Goal: Transaction & Acquisition: Download file/media

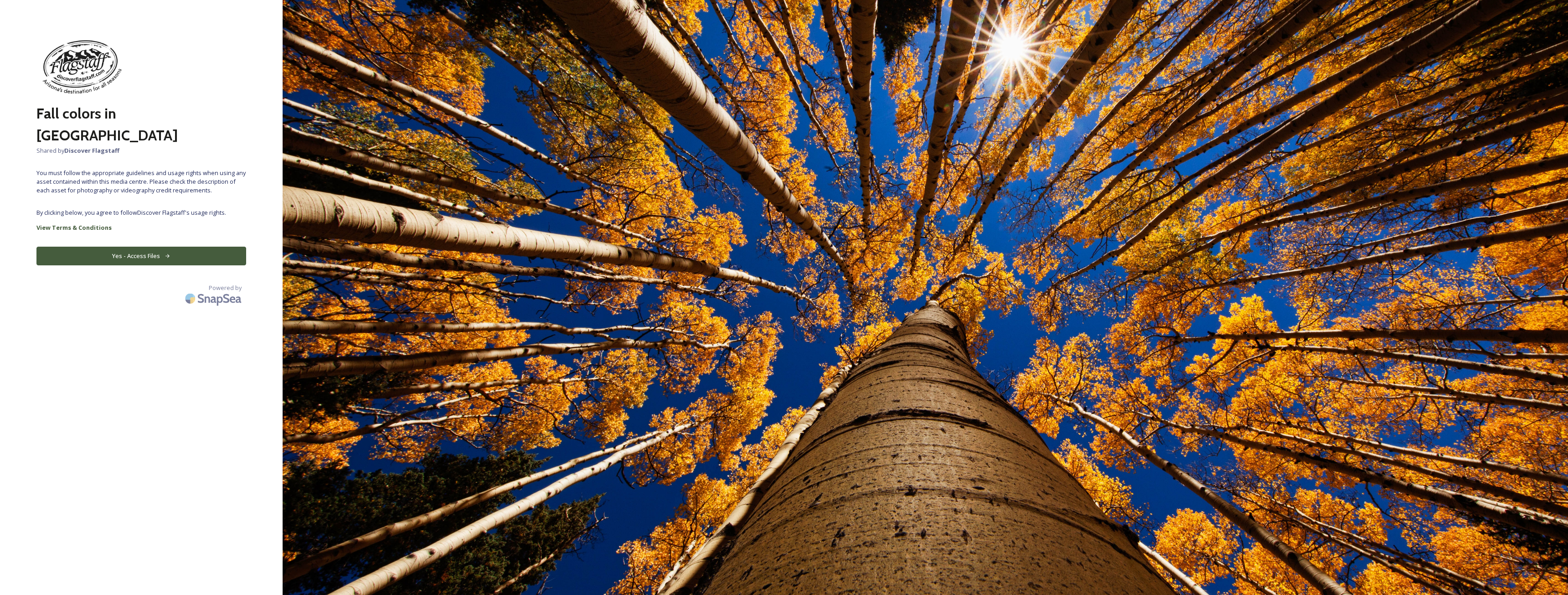
click at [128, 247] on button "Yes - Access Files" at bounding box center [141, 256] width 209 height 19
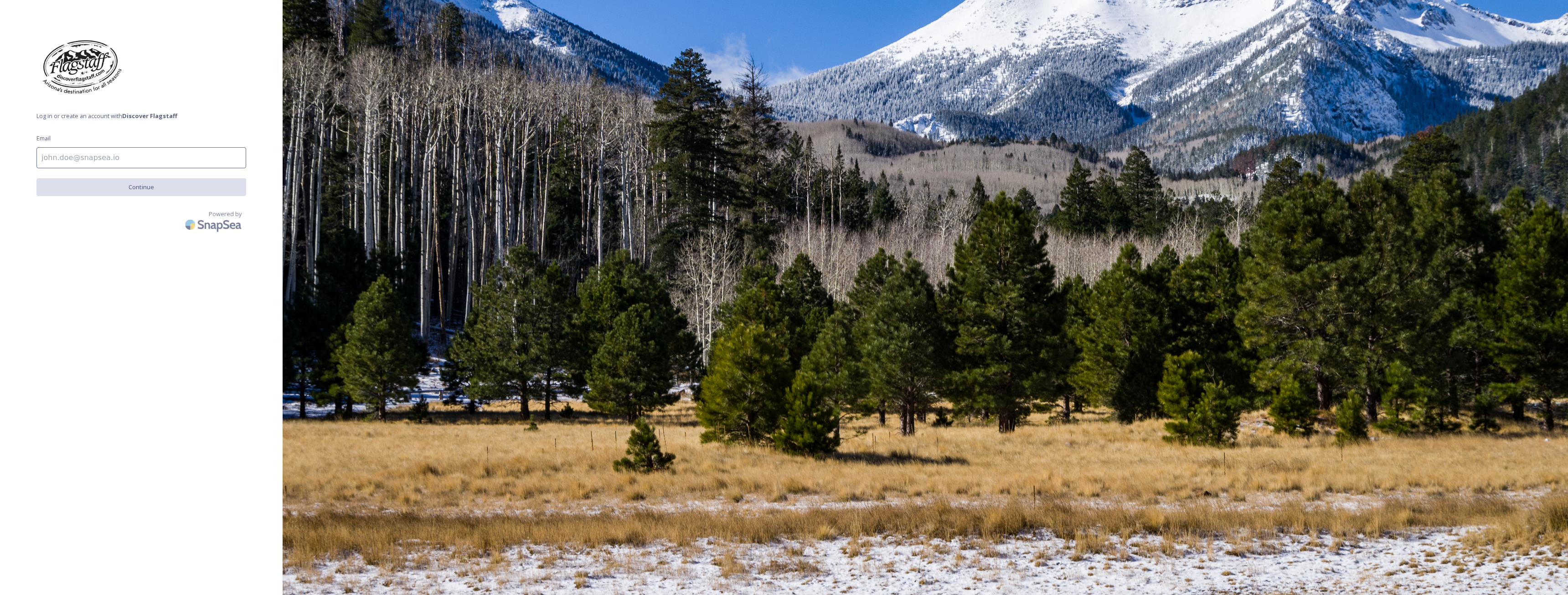
click at [150, 160] on input at bounding box center [141, 158] width 209 height 21
type input "dave.taylor@fox.com"
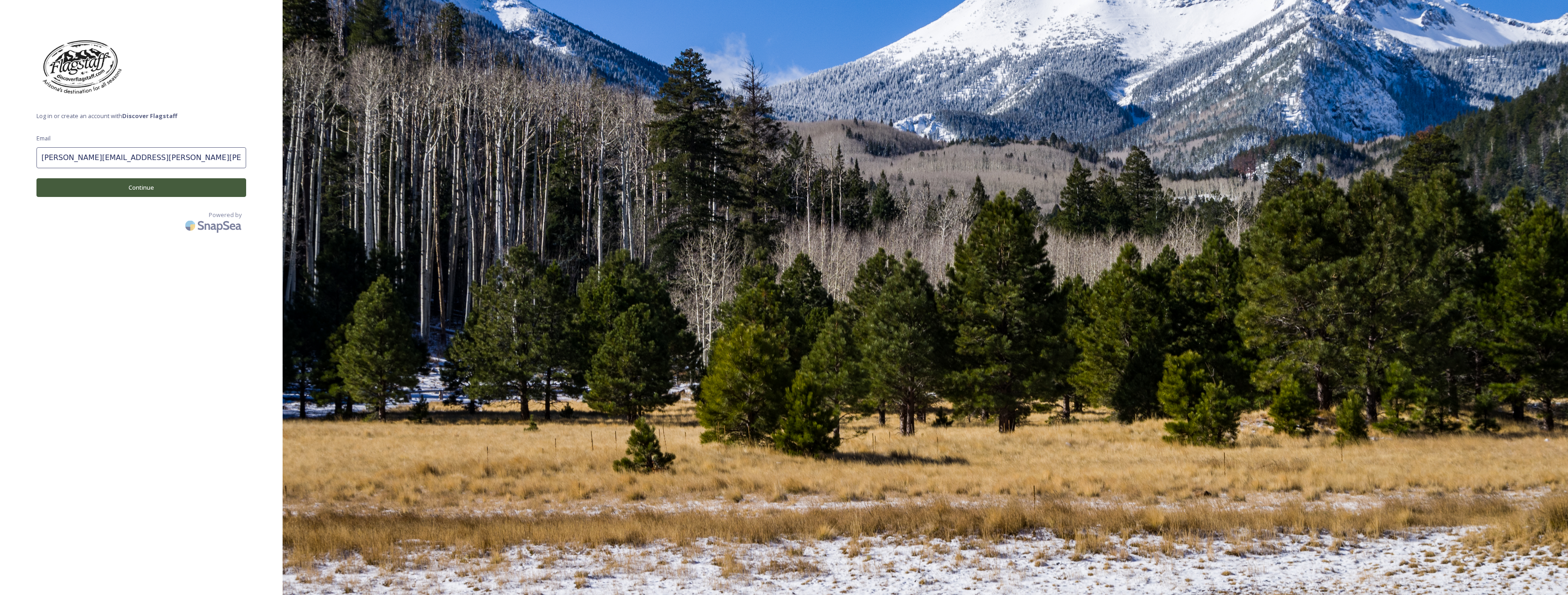
click at [136, 192] on button "Continue" at bounding box center [141, 188] width 209 height 19
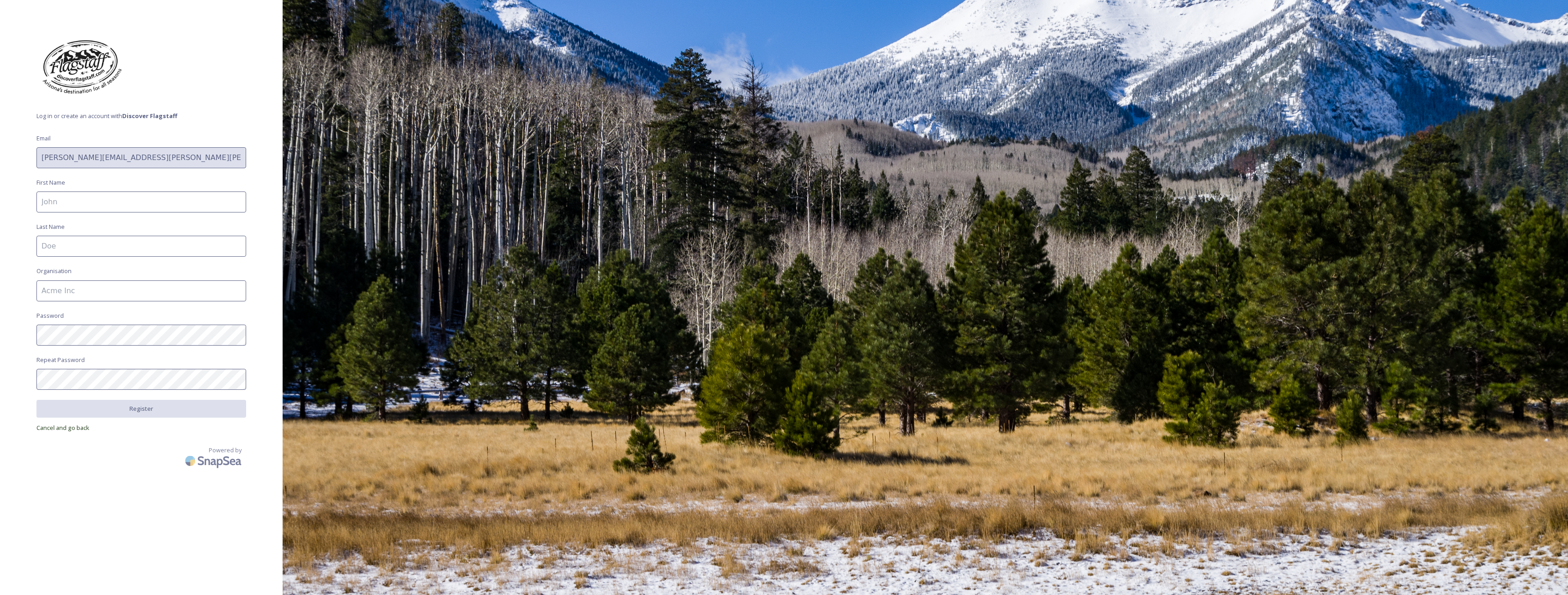
click at [121, 205] on input at bounding box center [141, 202] width 209 height 21
type input "David"
type input "Taylor"
type input "FOX 10 Phoenix"
click at [148, 411] on button "Register" at bounding box center [141, 409] width 209 height 19
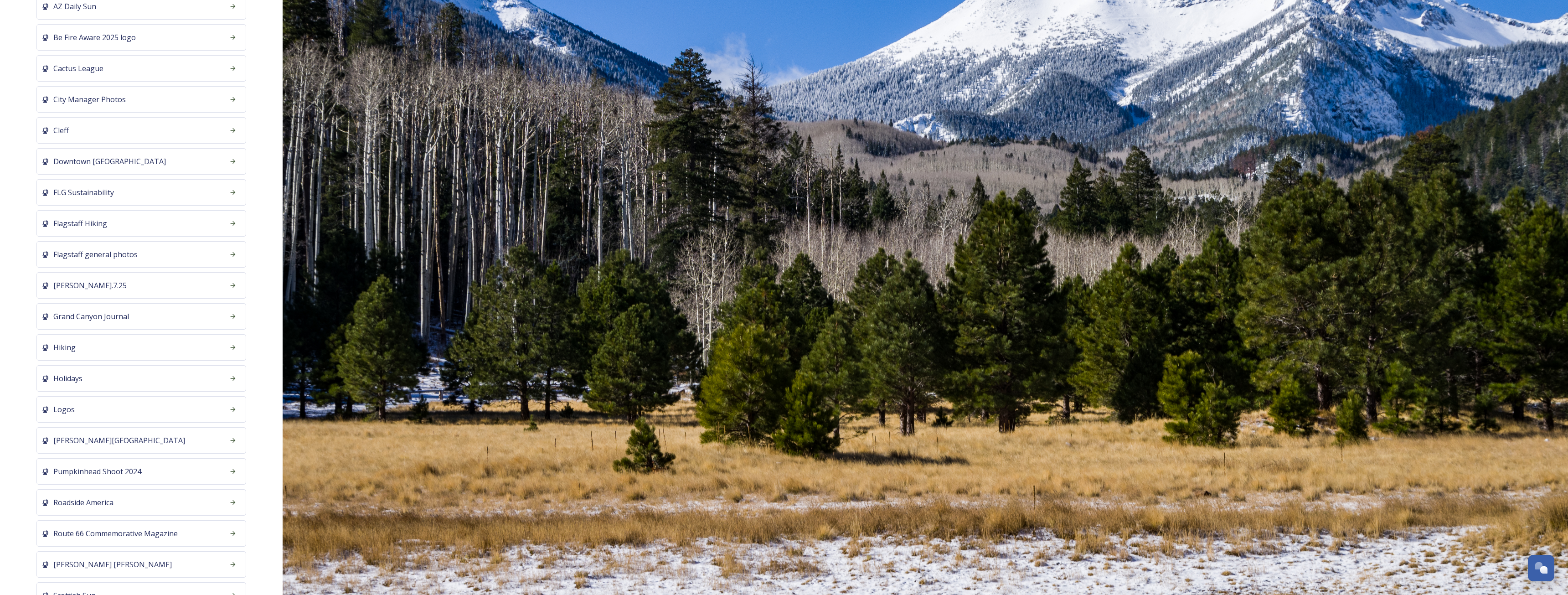
scroll to position [186, 0]
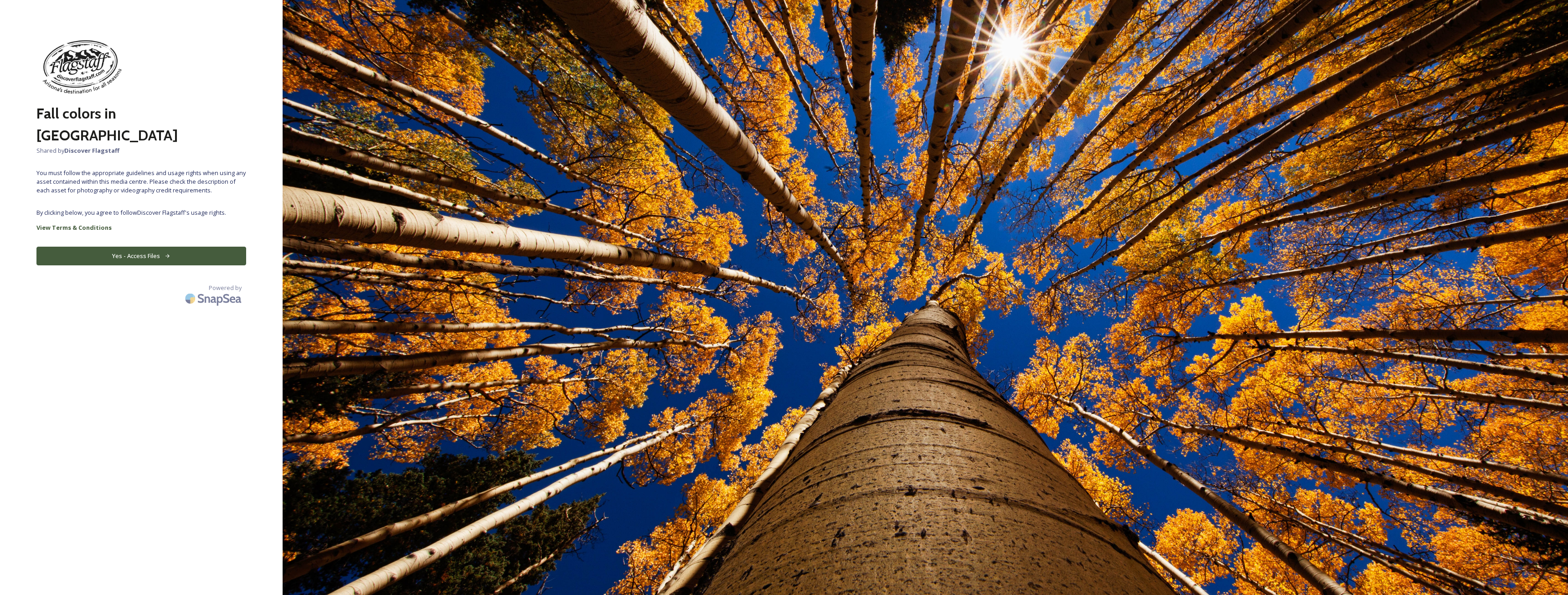
click at [126, 247] on button "Yes - Access Files" at bounding box center [141, 256] width 209 height 19
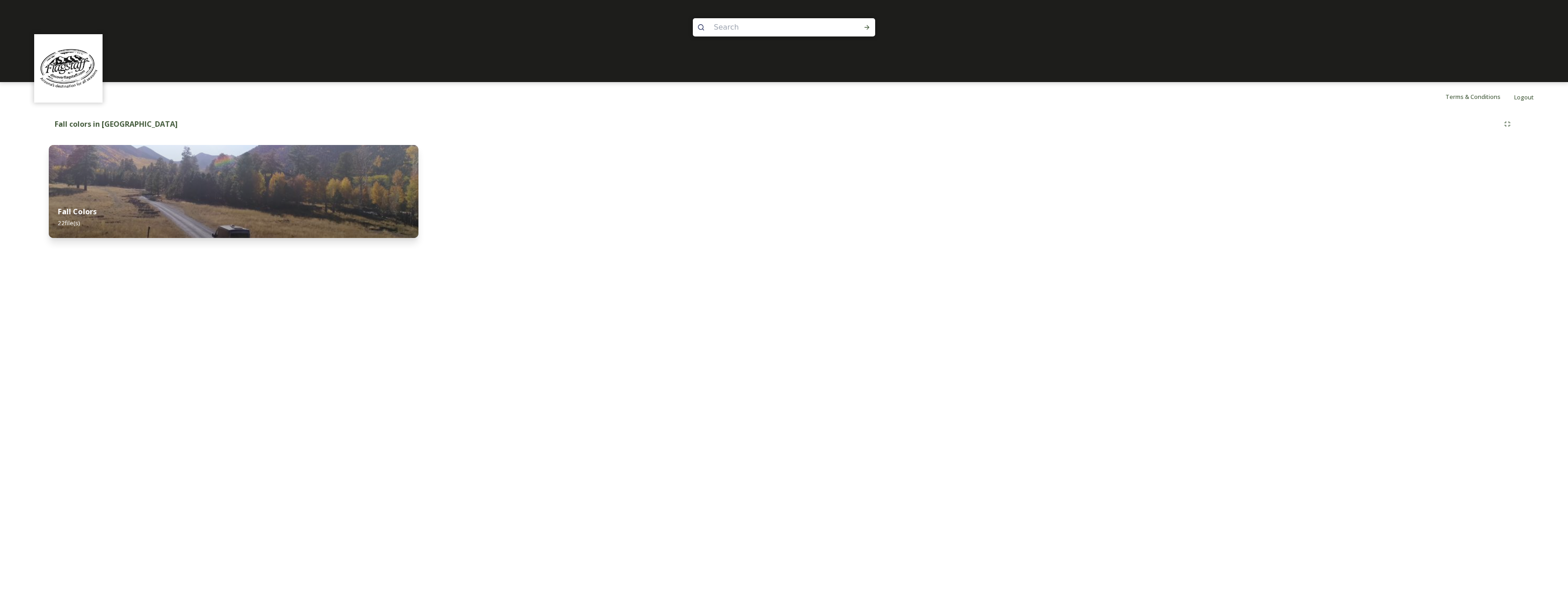
click at [120, 214] on div "Fall Colors 22 file(s)" at bounding box center [234, 217] width 369 height 41
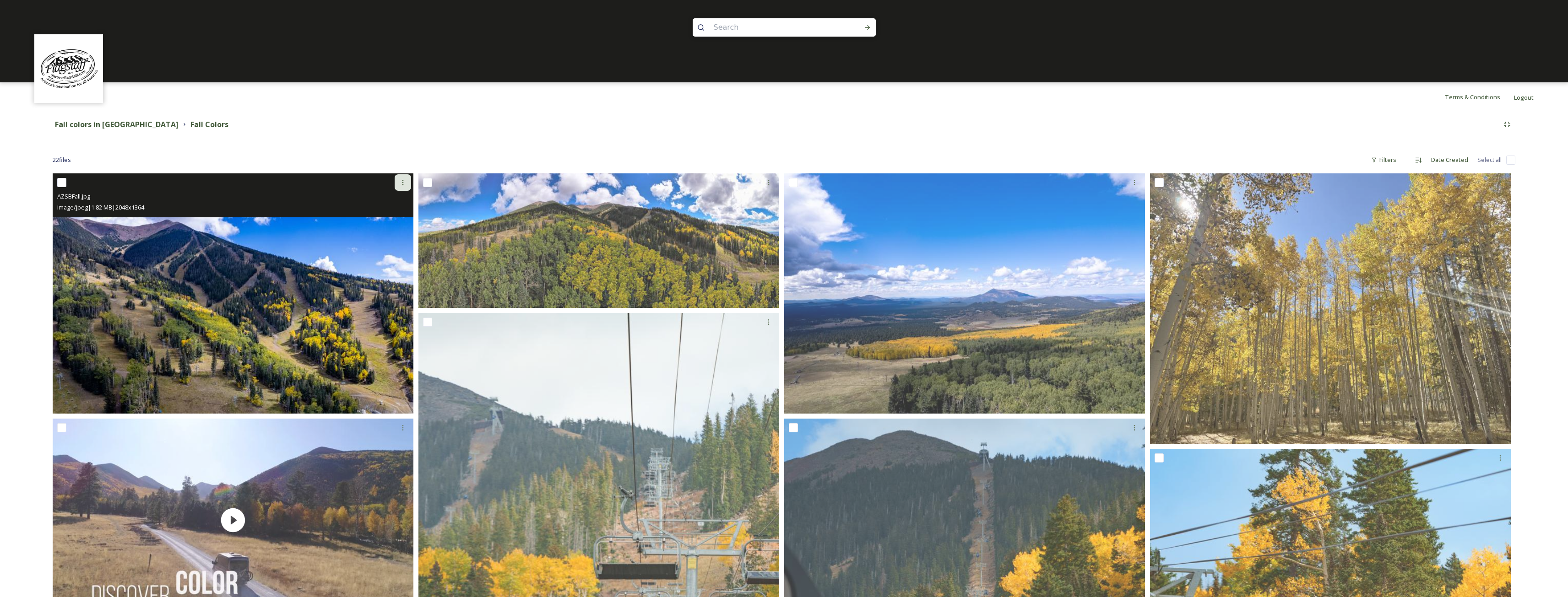
click at [403, 184] on icon at bounding box center [402, 182] width 7 height 7
click at [389, 217] on span "Download" at bounding box center [392, 220] width 28 height 9
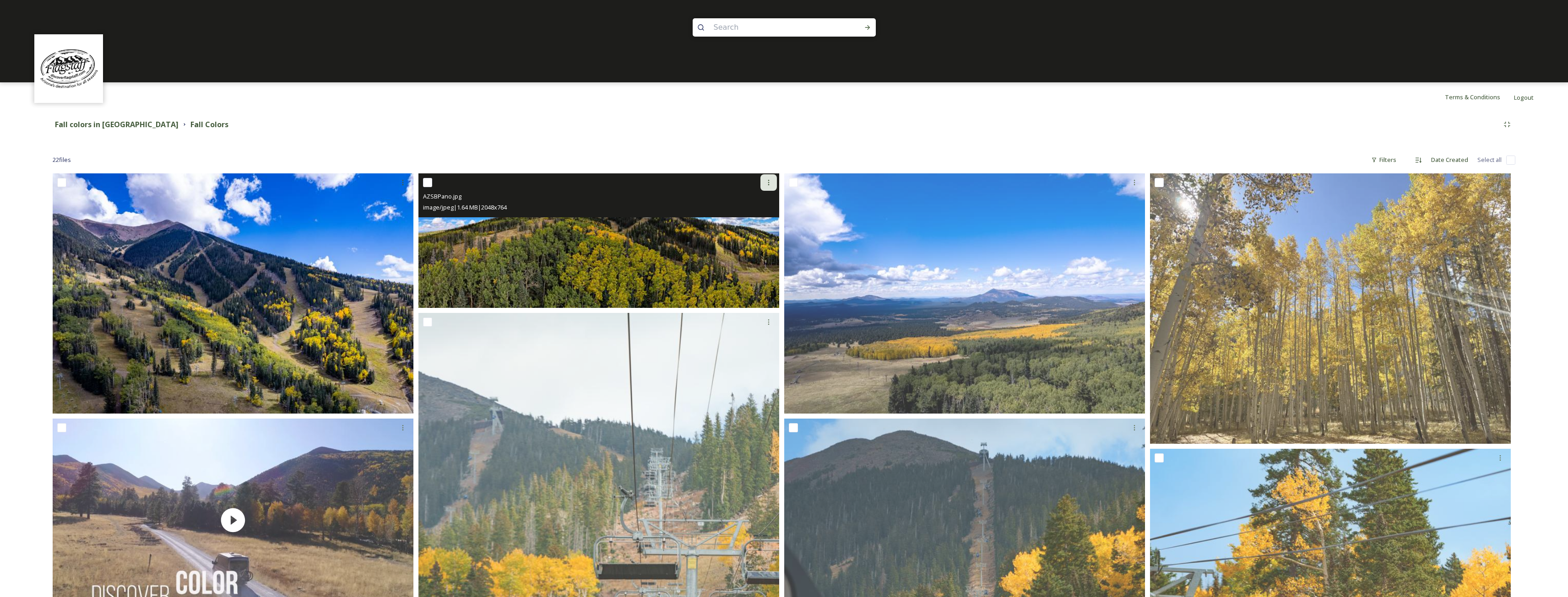
click at [769, 181] on icon at bounding box center [769, 182] width 2 height 6
click at [760, 219] on span "Download" at bounding box center [757, 220] width 28 height 9
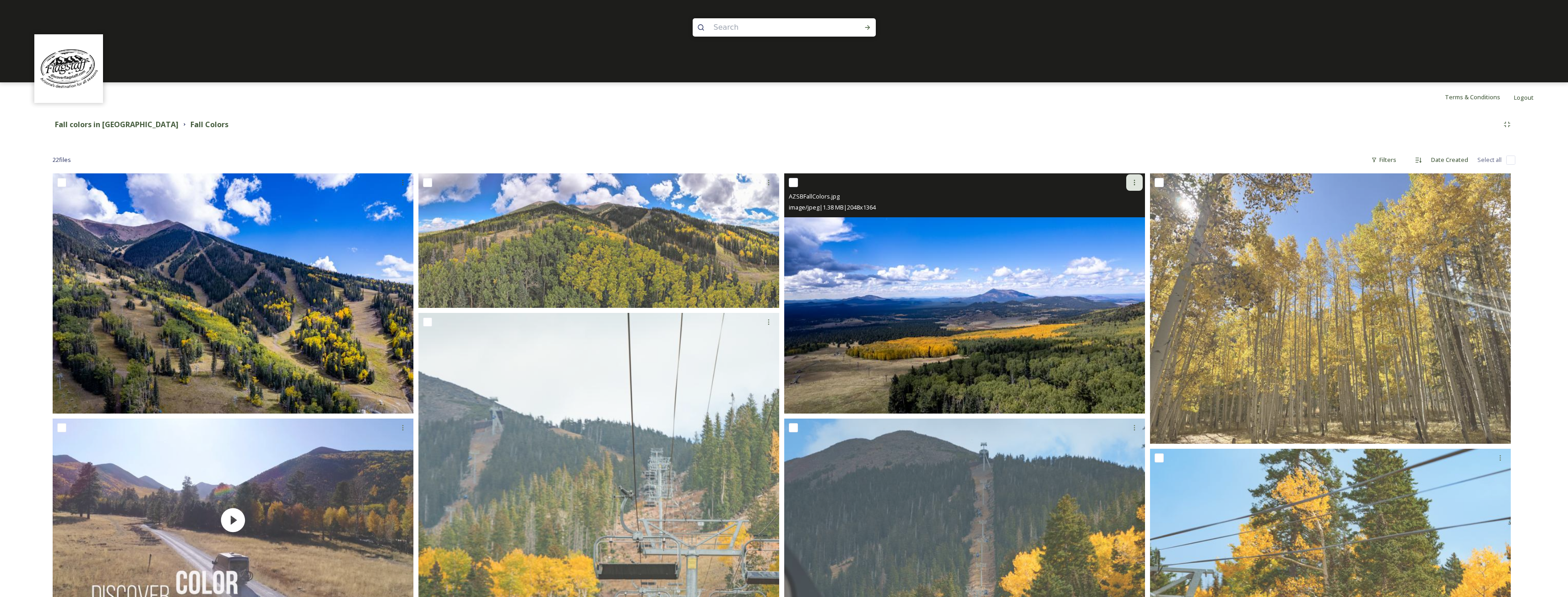
click at [1132, 178] on div at bounding box center [1134, 182] width 17 height 17
drag, startPoint x: 1120, startPoint y: 219, endPoint x: 1129, endPoint y: 218, distance: 9.1
click at [1120, 219] on span "Download" at bounding box center [1124, 220] width 28 height 9
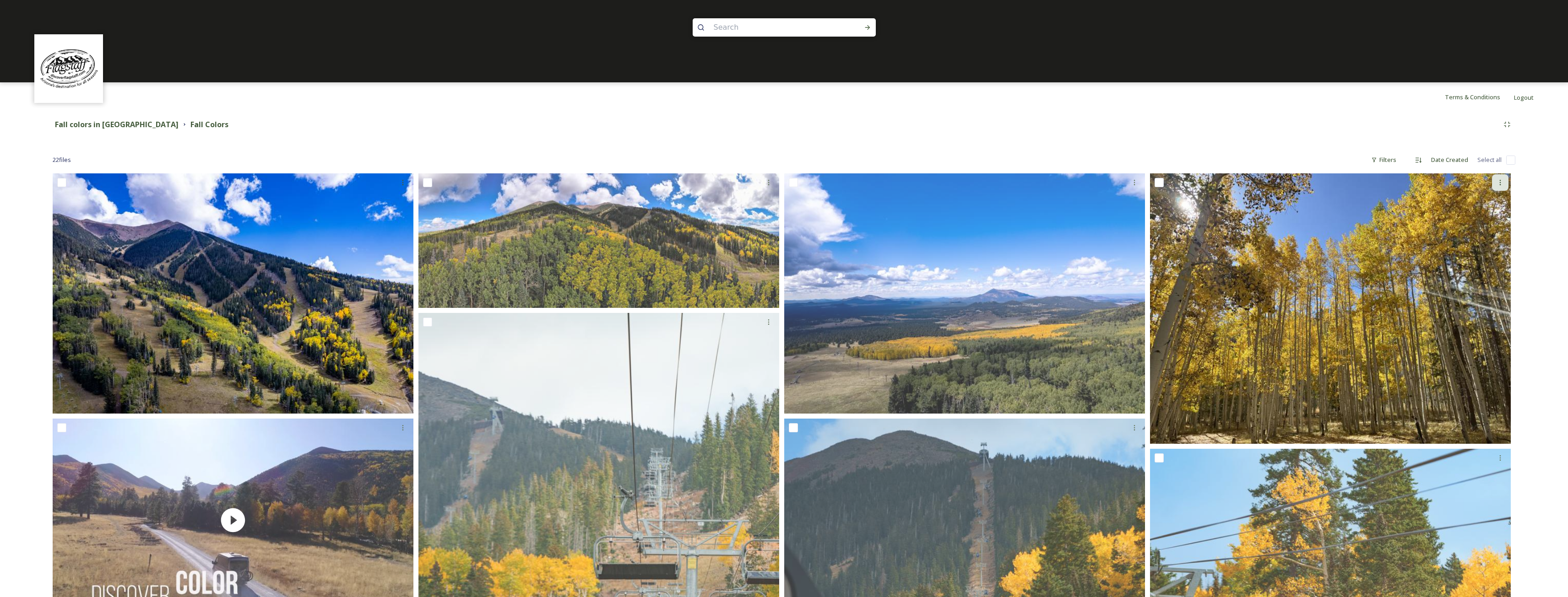
click at [1500, 184] on icon at bounding box center [1500, 182] width 7 height 7
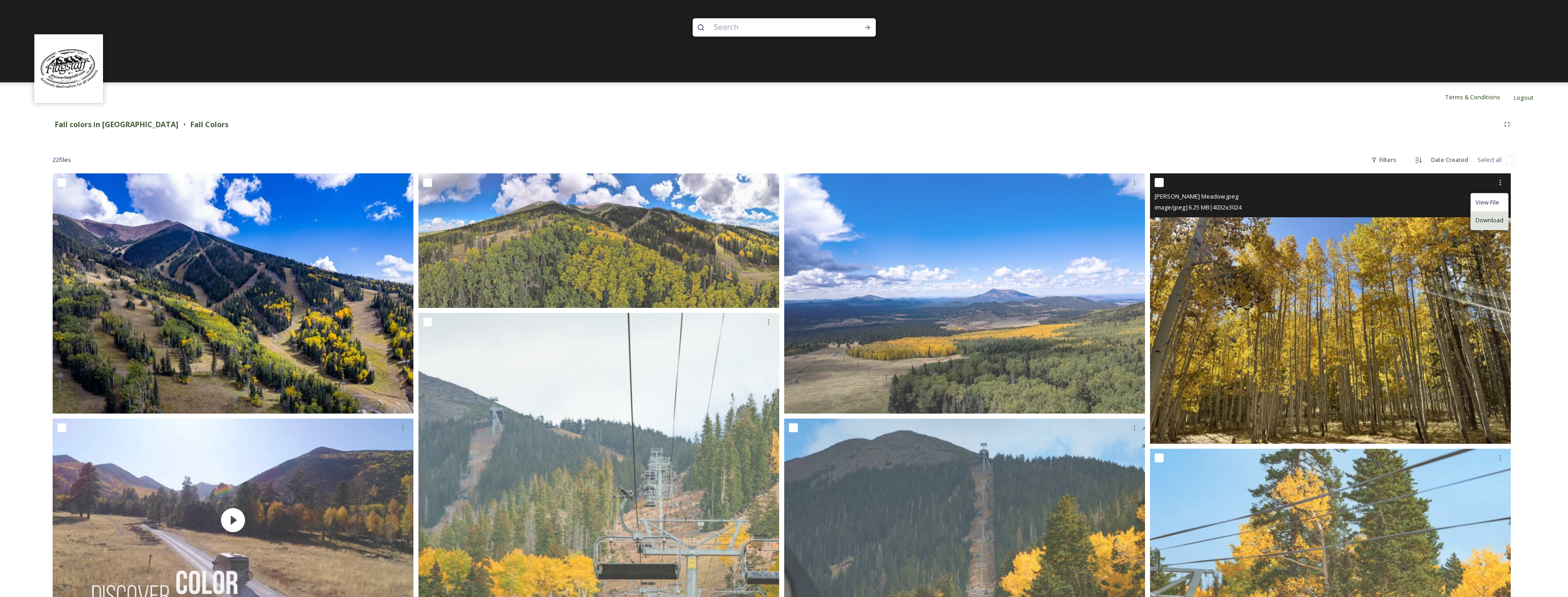
click at [1486, 220] on span "Download" at bounding box center [1489, 220] width 28 height 9
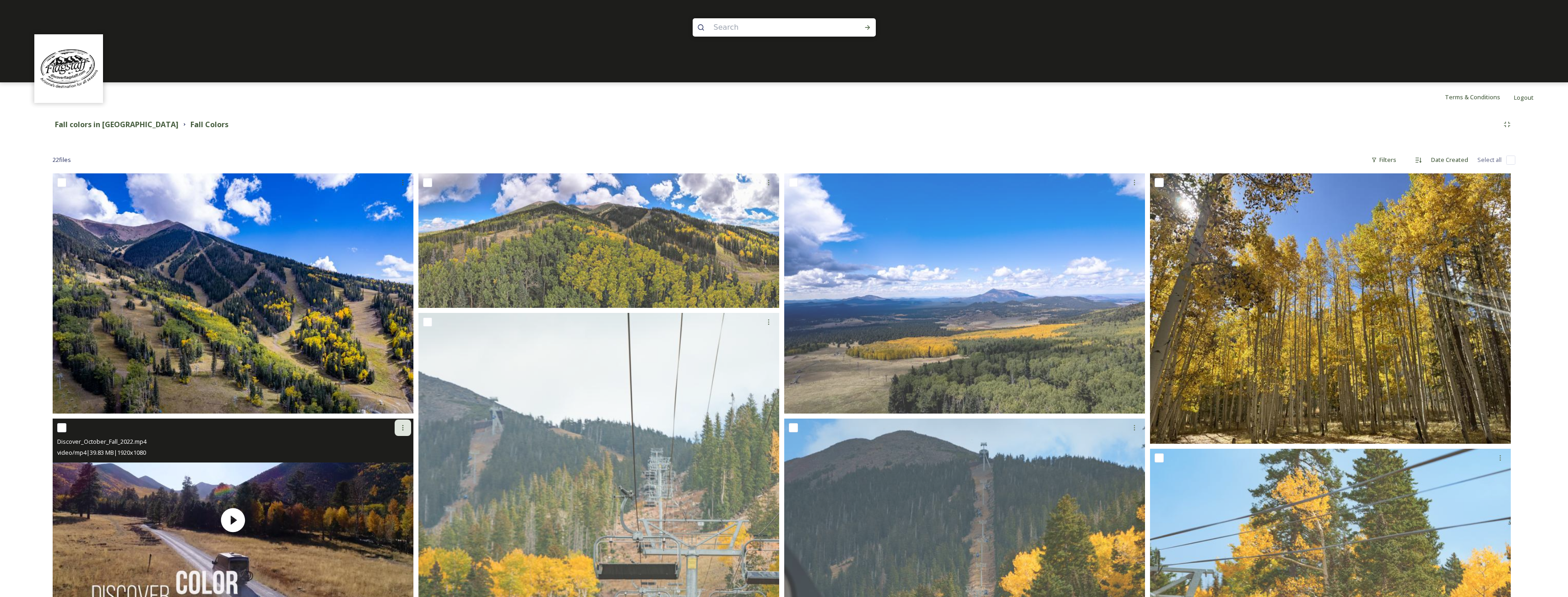
click at [405, 426] on icon at bounding box center [402, 427] width 7 height 7
click at [389, 462] on span "Download" at bounding box center [392, 466] width 28 height 9
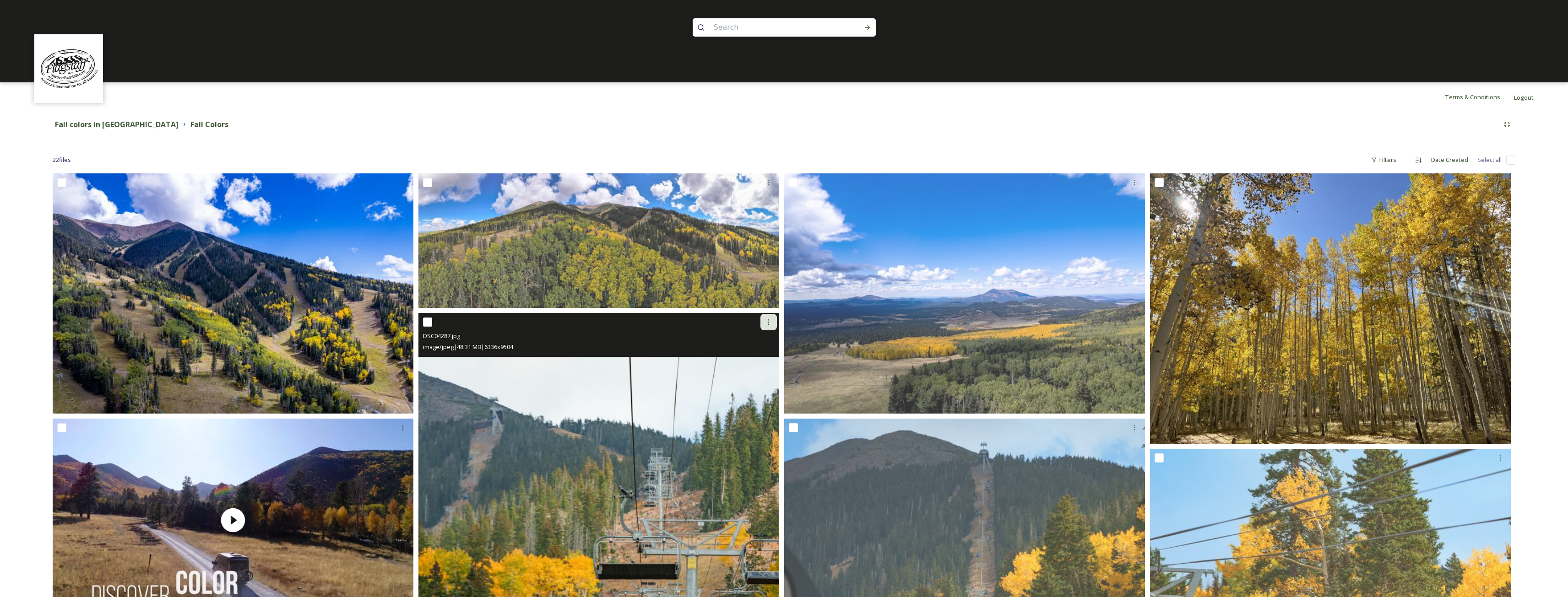
click at [772, 322] on icon at bounding box center [768, 322] width 7 height 7
click at [753, 363] on span "Download" at bounding box center [757, 360] width 28 height 9
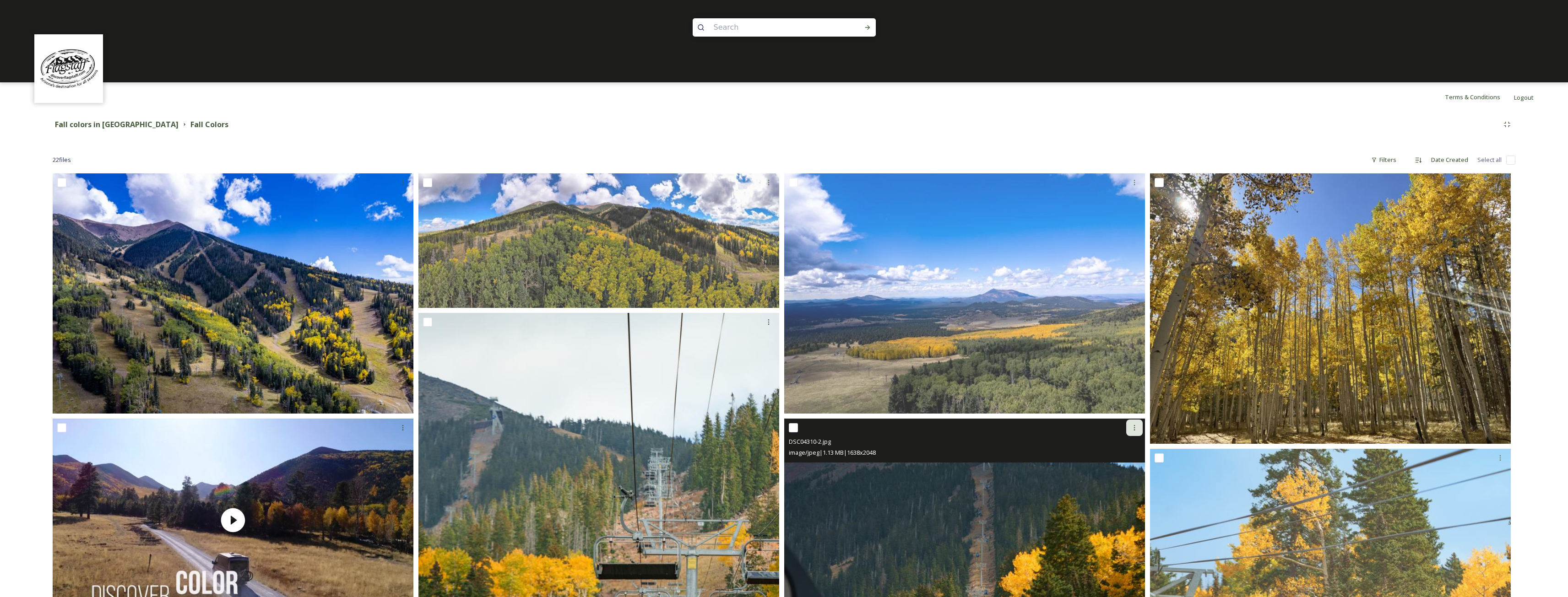
click at [1136, 428] on icon at bounding box center [1134, 427] width 7 height 7
click at [1130, 466] on span "Download" at bounding box center [1124, 466] width 28 height 9
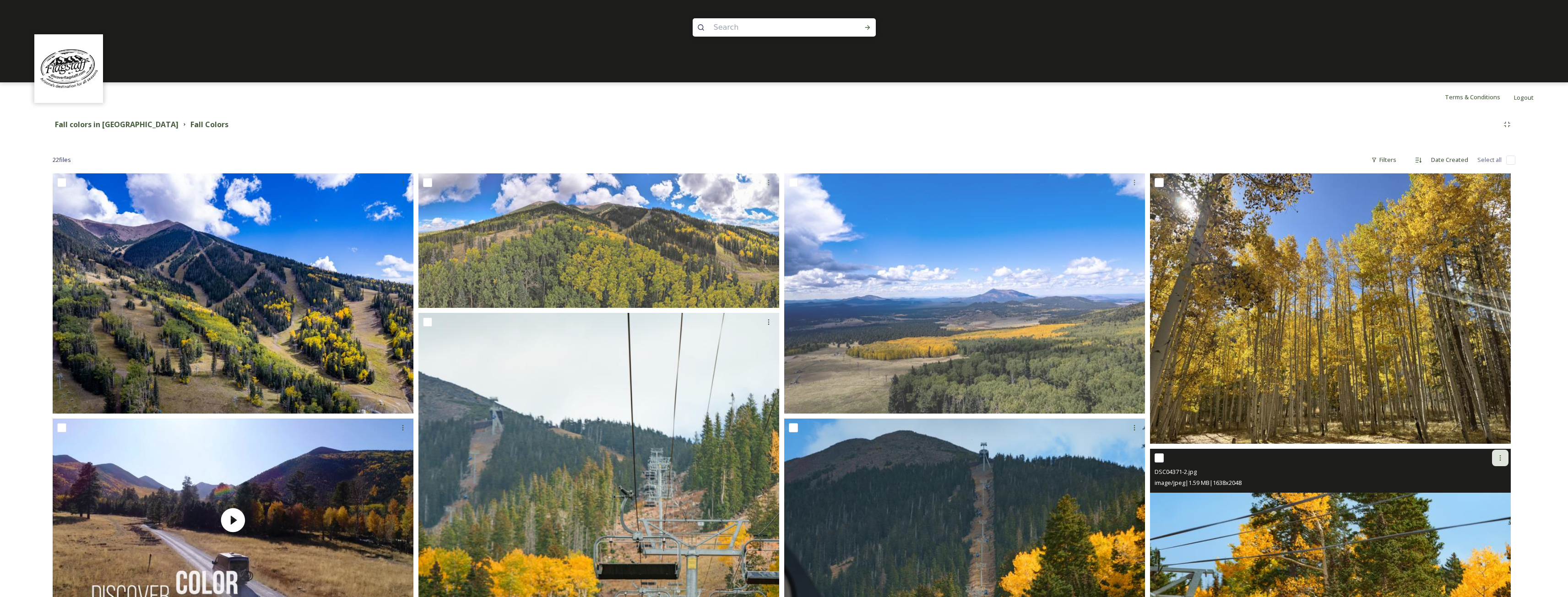
click at [1505, 458] on div at bounding box center [1500, 458] width 17 height 17
click at [1481, 497] on span "Download" at bounding box center [1489, 495] width 28 height 9
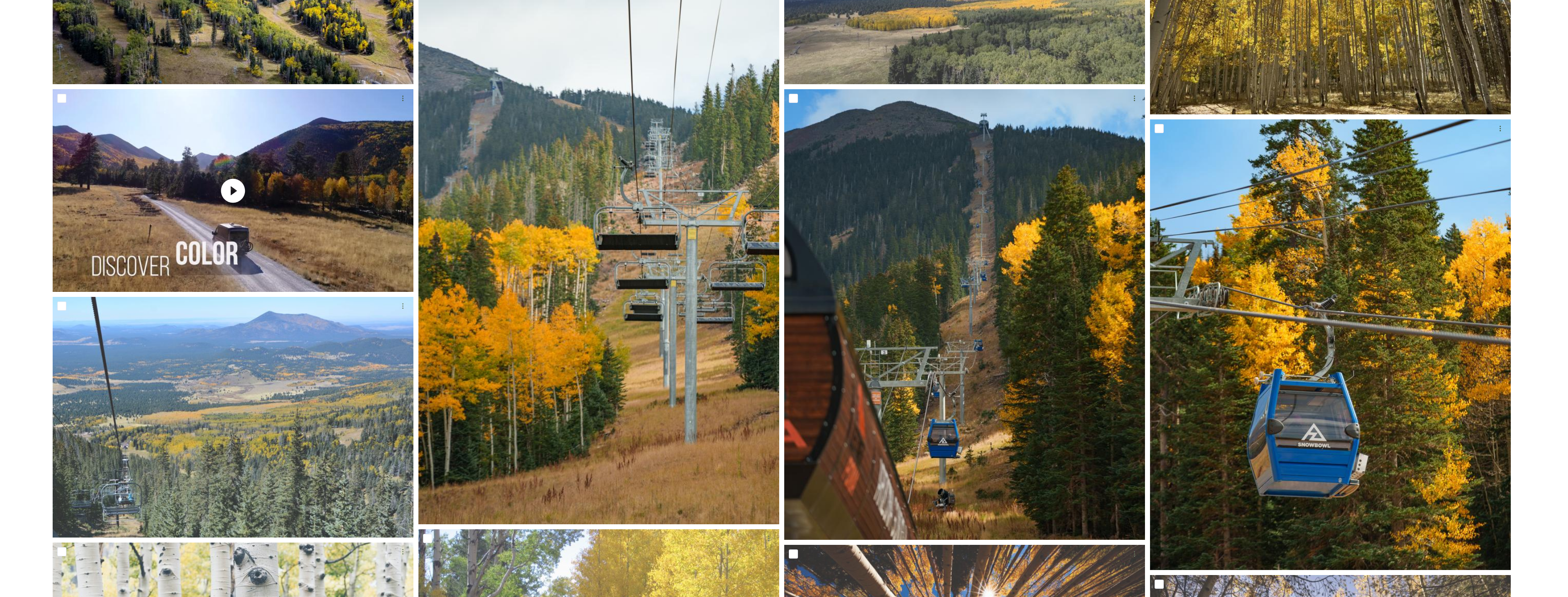
scroll to position [412, 0]
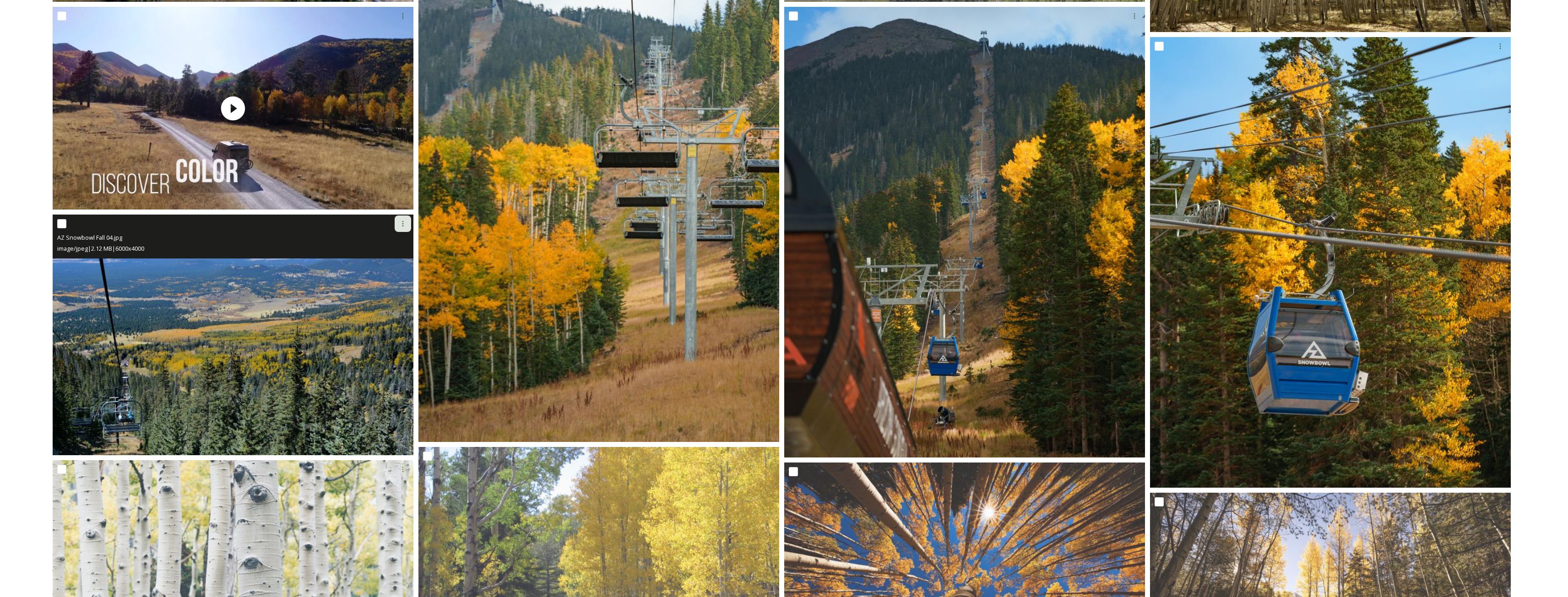
click at [405, 224] on icon at bounding box center [402, 224] width 7 height 7
click at [399, 263] on span "Download" at bounding box center [392, 261] width 28 height 9
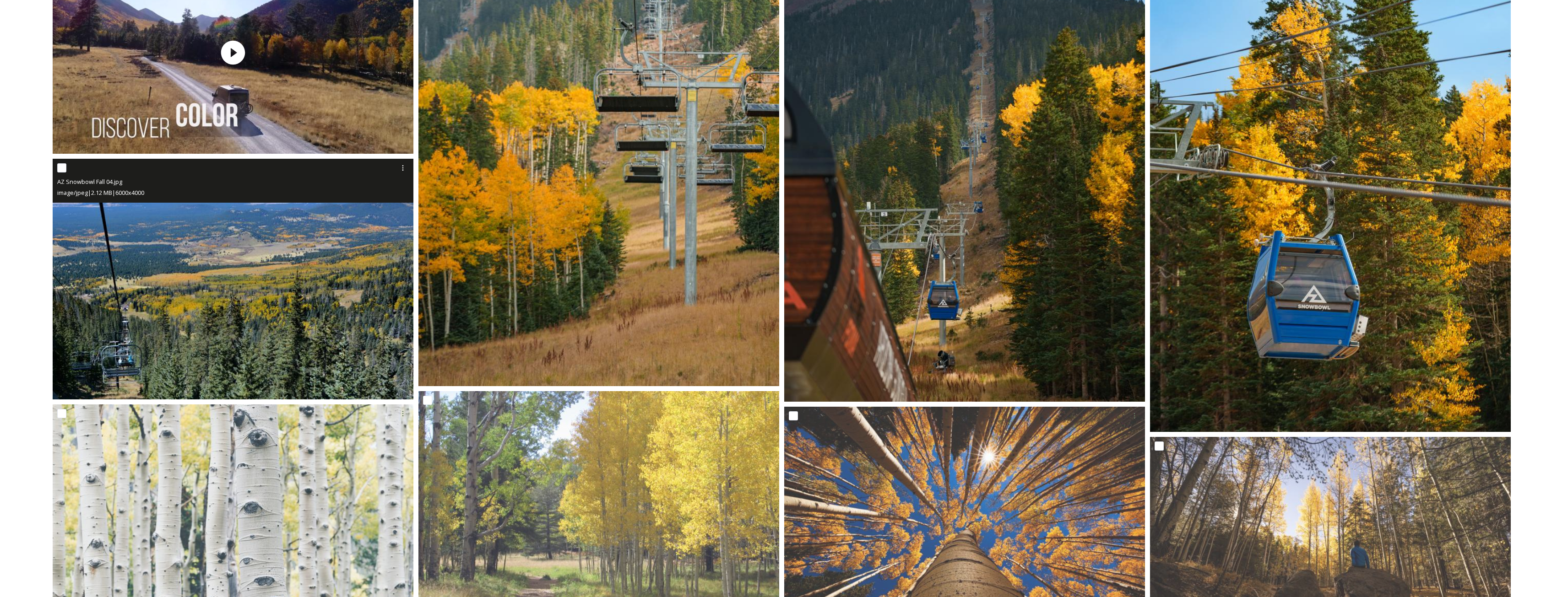
scroll to position [549, 0]
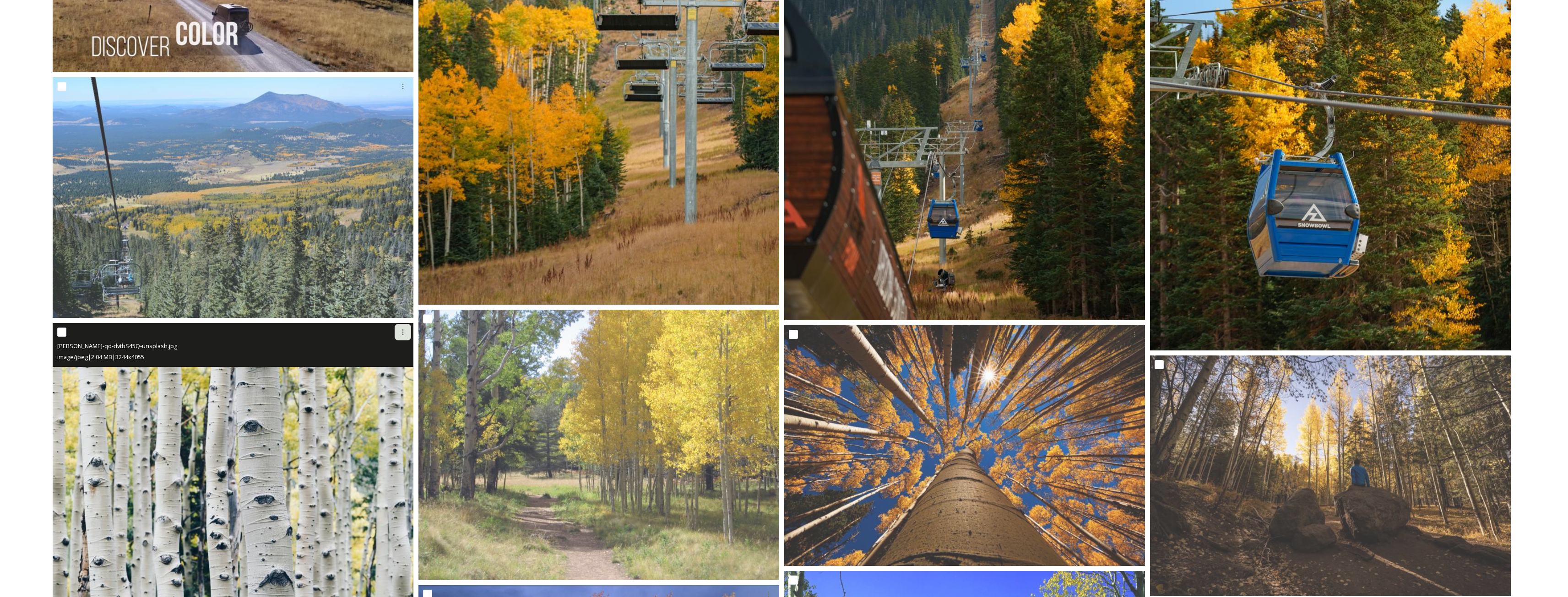
click at [401, 328] on div at bounding box center [403, 332] width 17 height 17
click at [401, 369] on span "Download" at bounding box center [392, 369] width 28 height 9
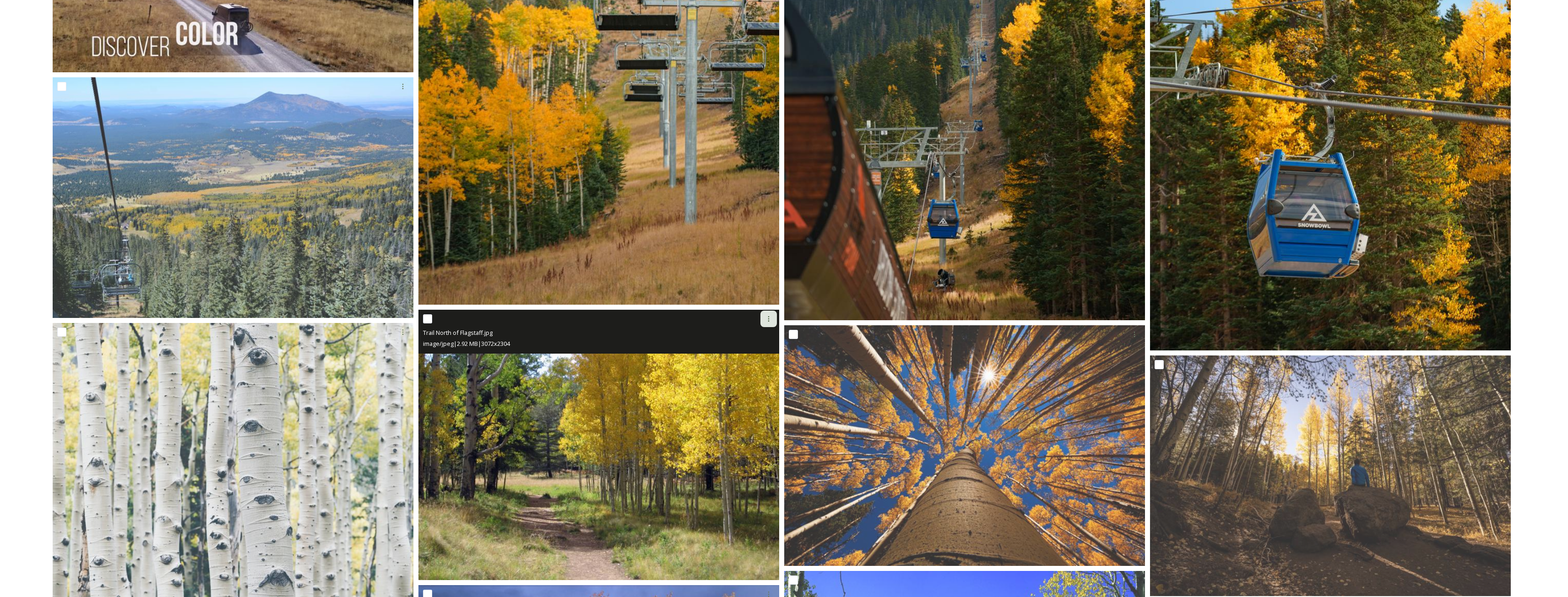
click at [768, 317] on icon at bounding box center [768, 318] width 7 height 7
click at [773, 357] on div "Download" at bounding box center [757, 357] width 37 height 18
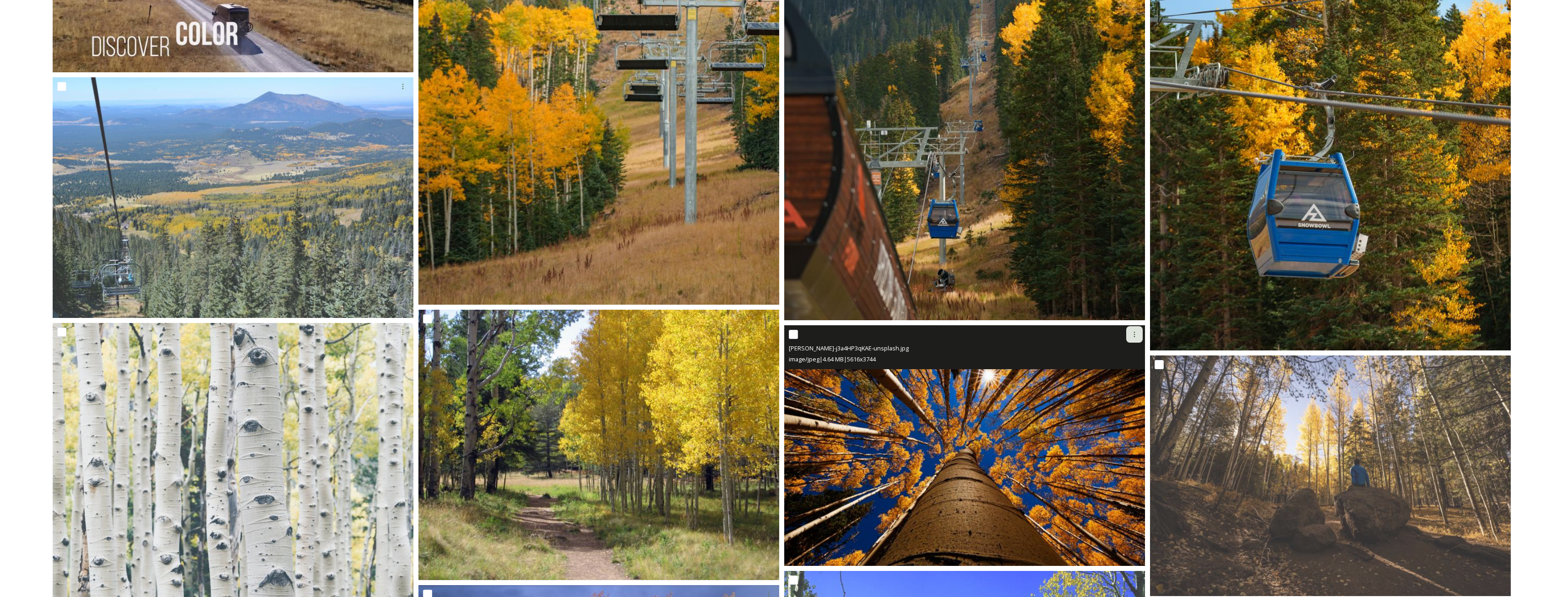
click at [1138, 334] on div at bounding box center [1134, 334] width 17 height 17
click at [1129, 373] on span "Download" at bounding box center [1124, 372] width 28 height 9
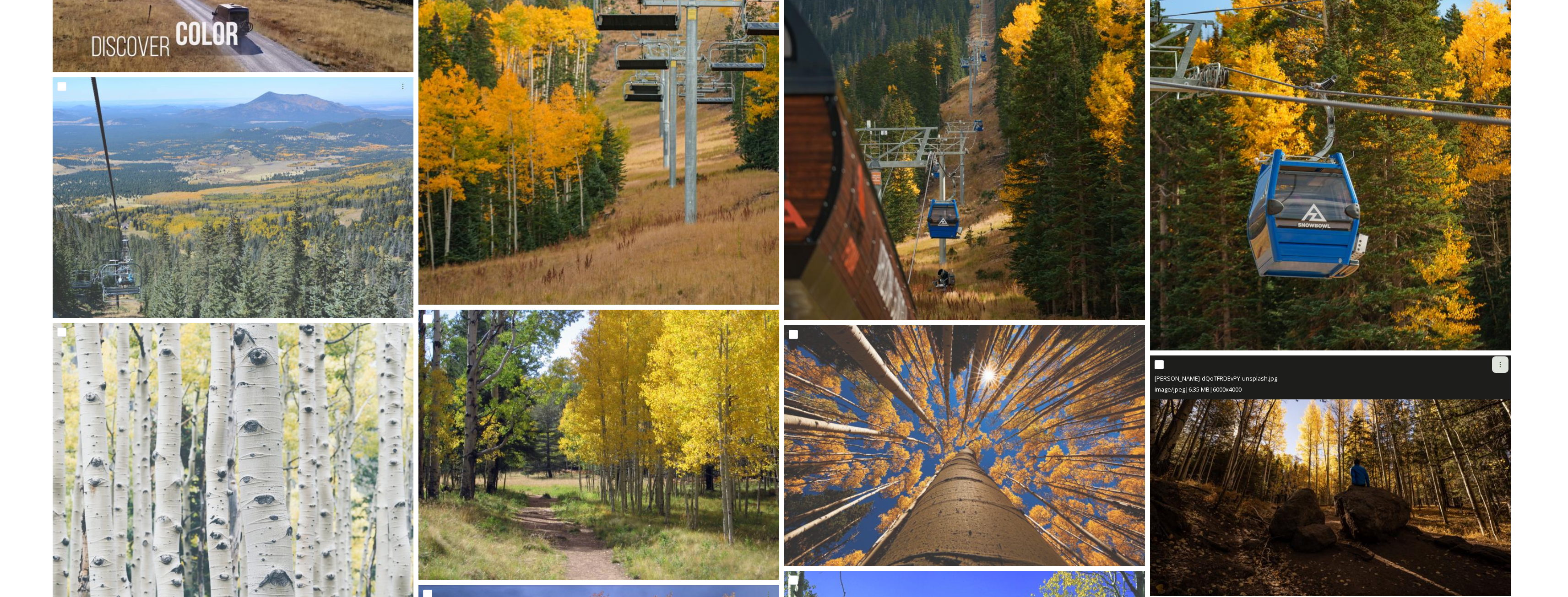
click at [1498, 365] on icon at bounding box center [1500, 365] width 7 height 7
click at [1486, 399] on span "Download" at bounding box center [1489, 403] width 28 height 9
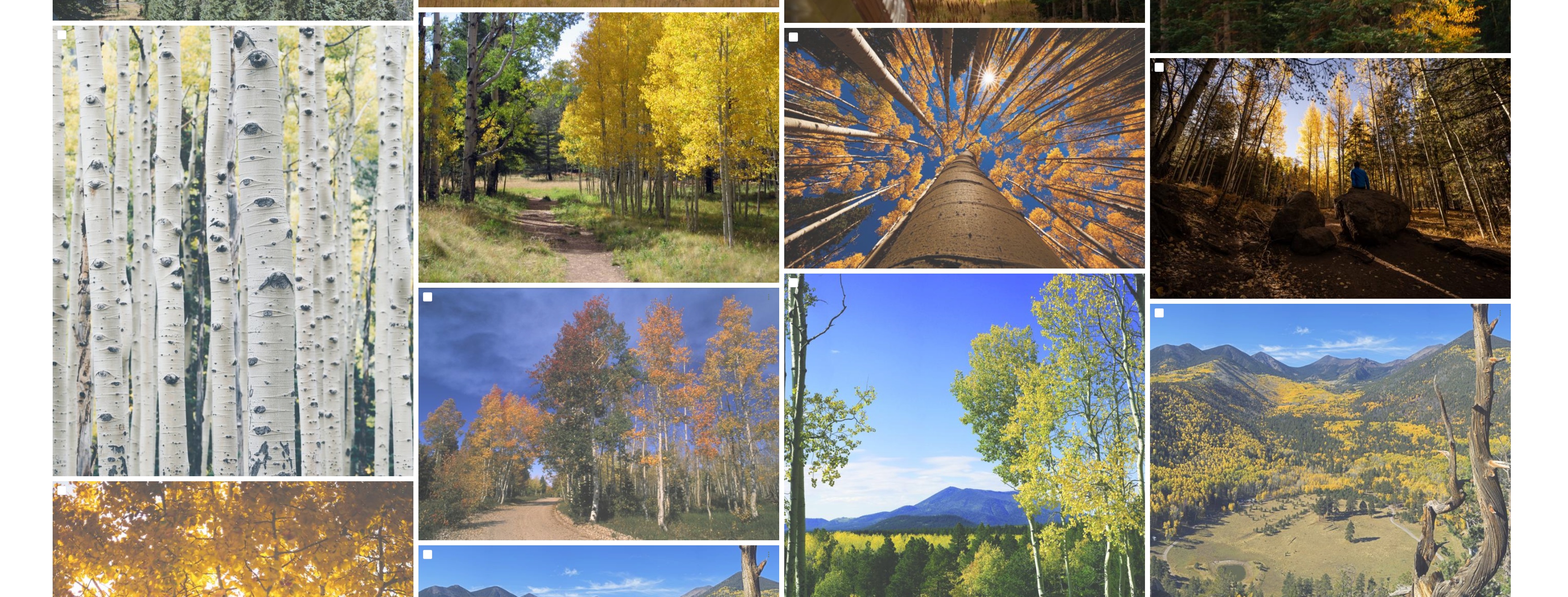
scroll to position [915, 0]
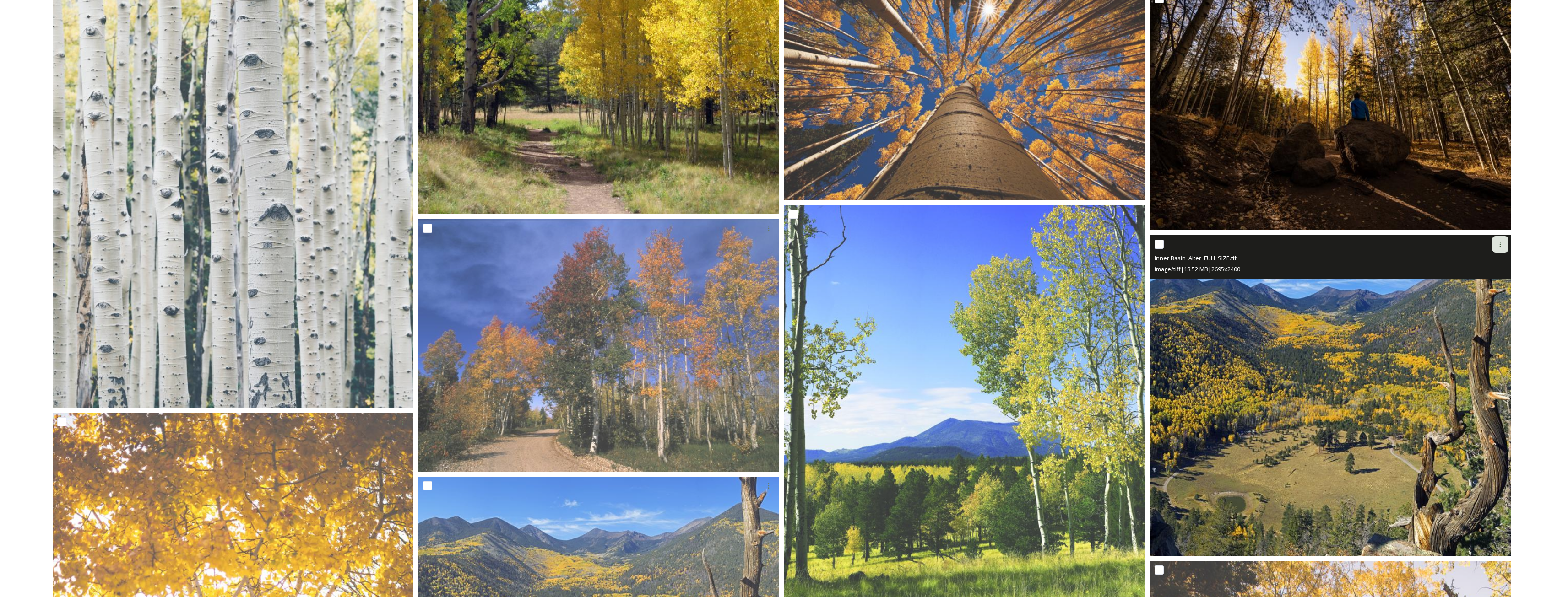
click at [1505, 246] on div at bounding box center [1500, 244] width 17 height 17
click at [1484, 282] on span "Download" at bounding box center [1489, 282] width 28 height 9
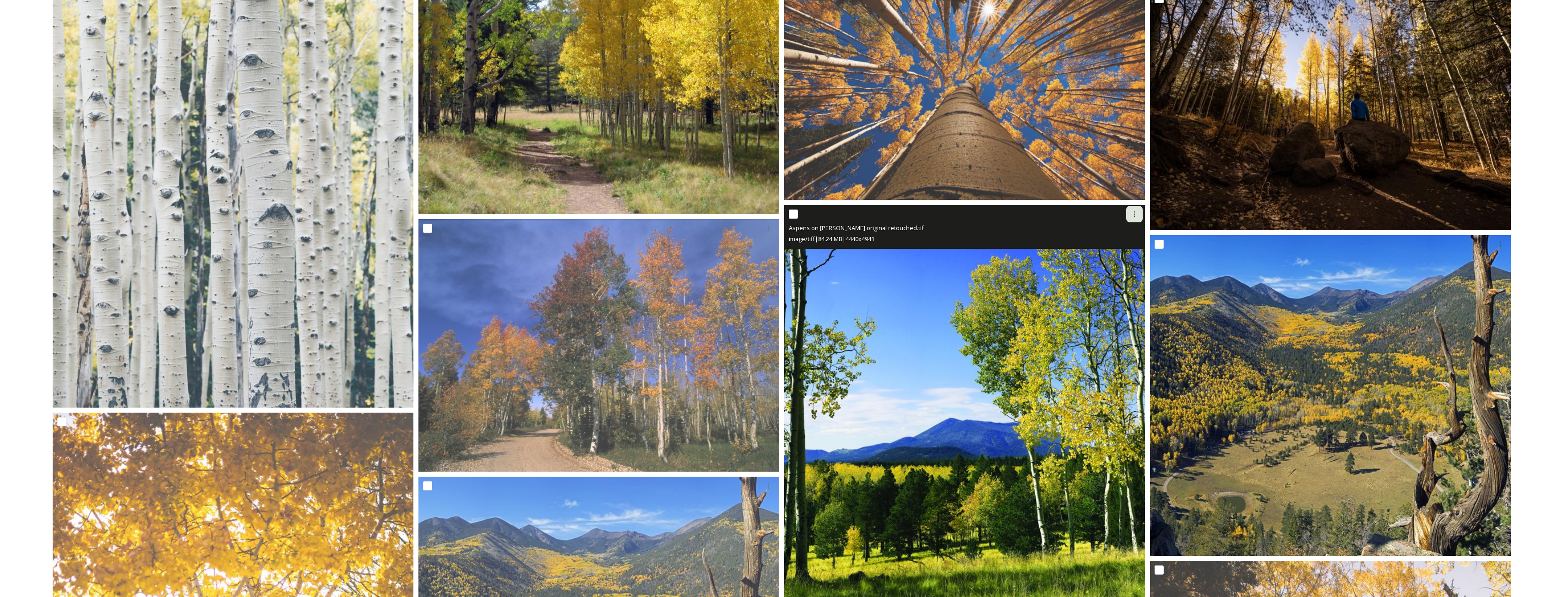
click at [1136, 213] on icon at bounding box center [1134, 213] width 7 height 7
click at [1120, 252] on span "Download" at bounding box center [1124, 252] width 28 height 9
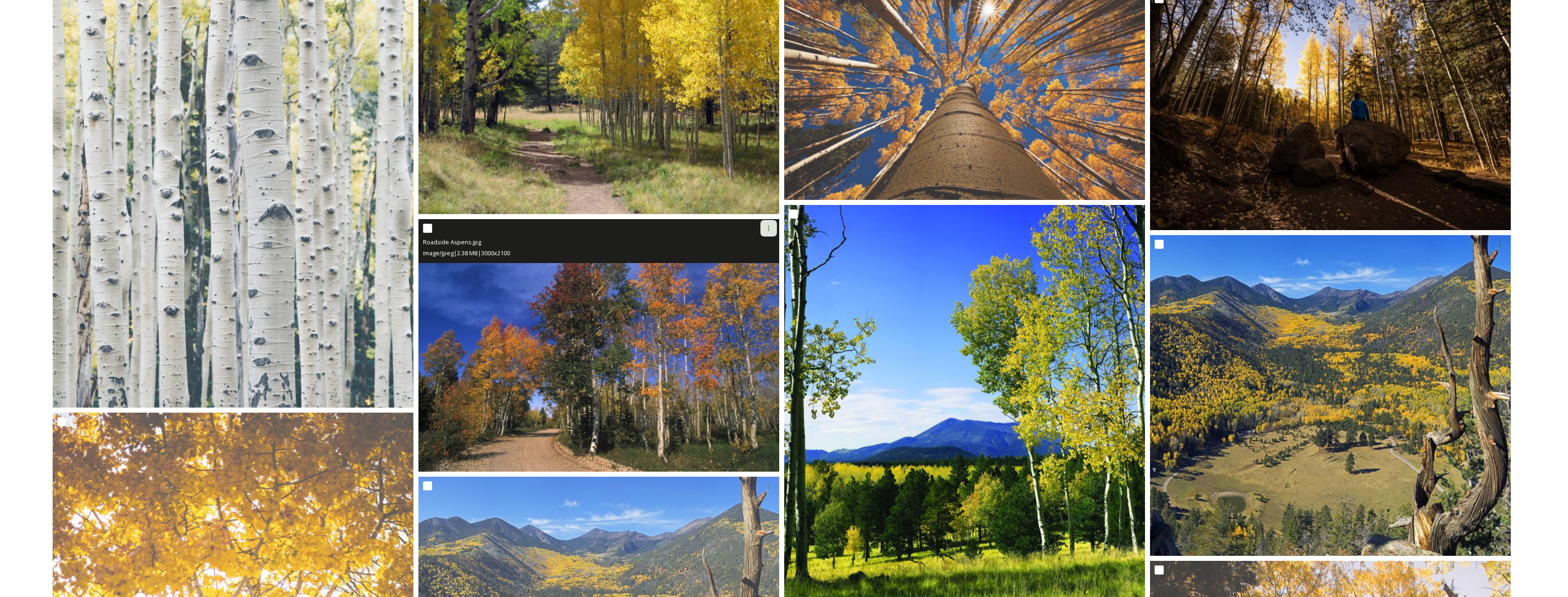
click at [768, 225] on icon at bounding box center [768, 228] width 7 height 7
click at [768, 263] on span "Download" at bounding box center [757, 266] width 28 height 9
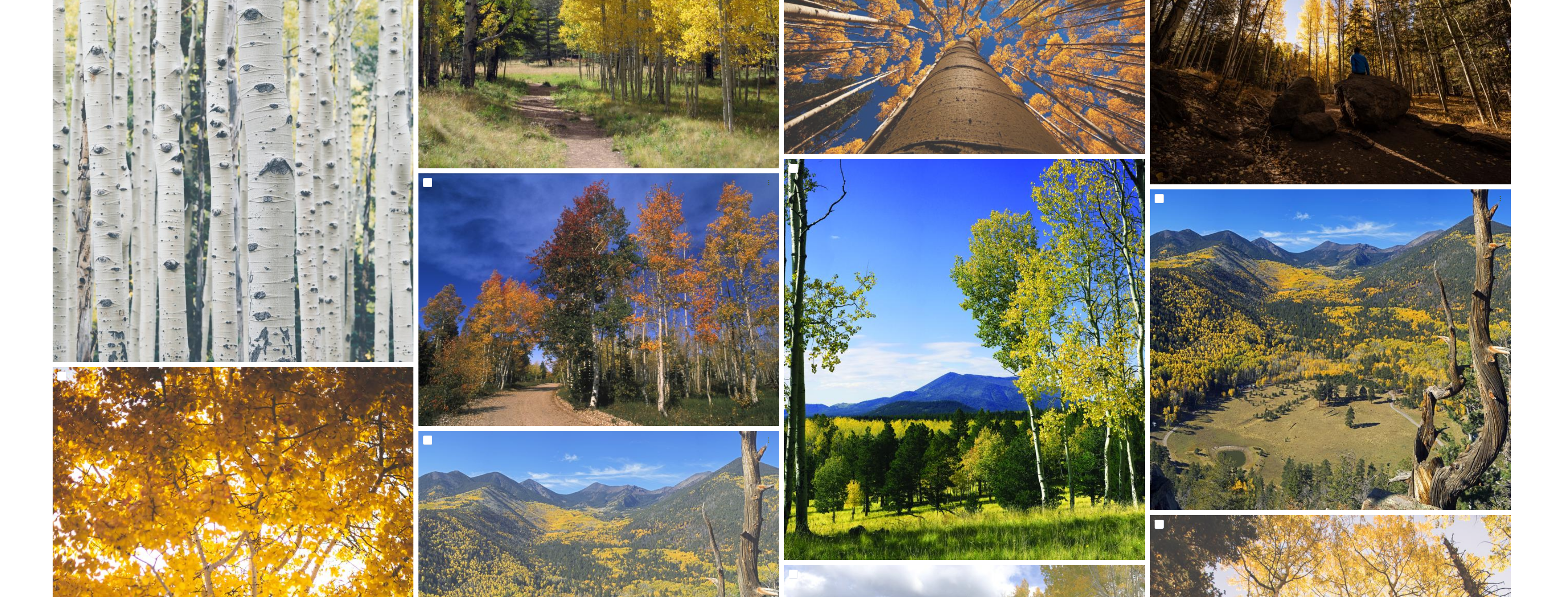
scroll to position [1098, 0]
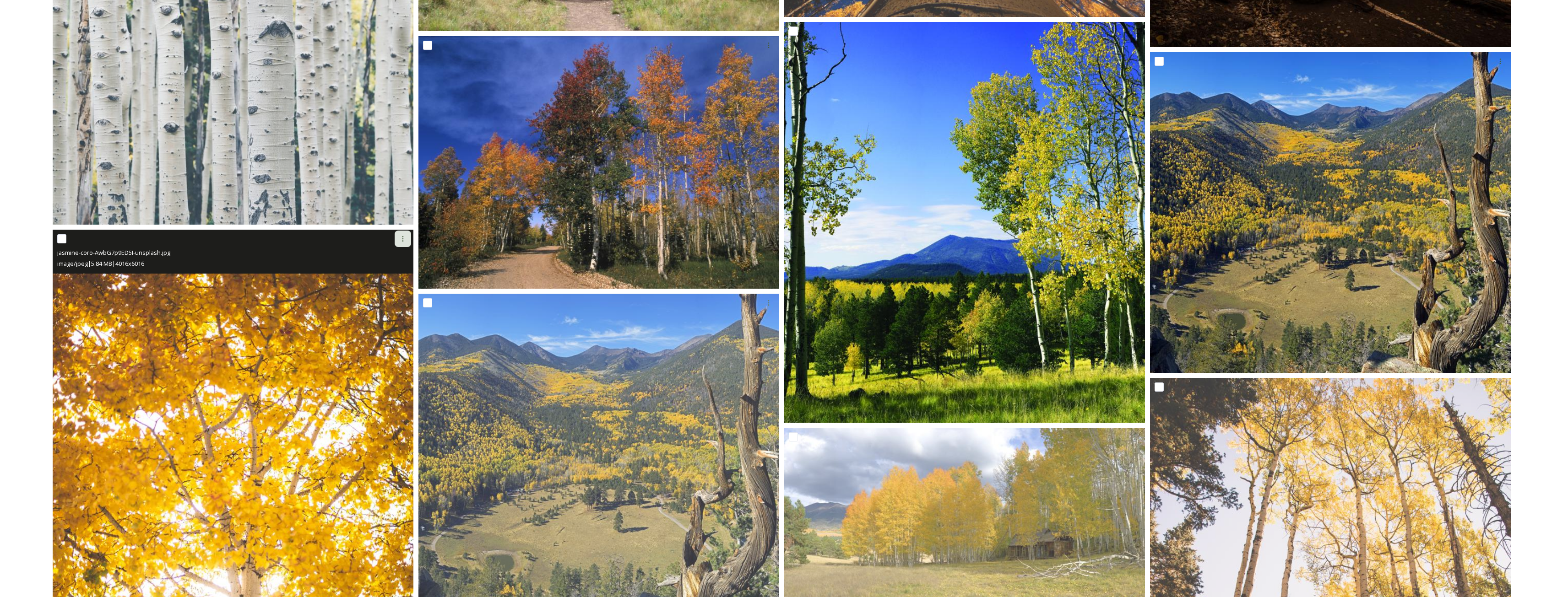
click at [399, 237] on icon at bounding box center [402, 238] width 7 height 7
click at [400, 279] on span "Download" at bounding box center [392, 276] width 28 height 9
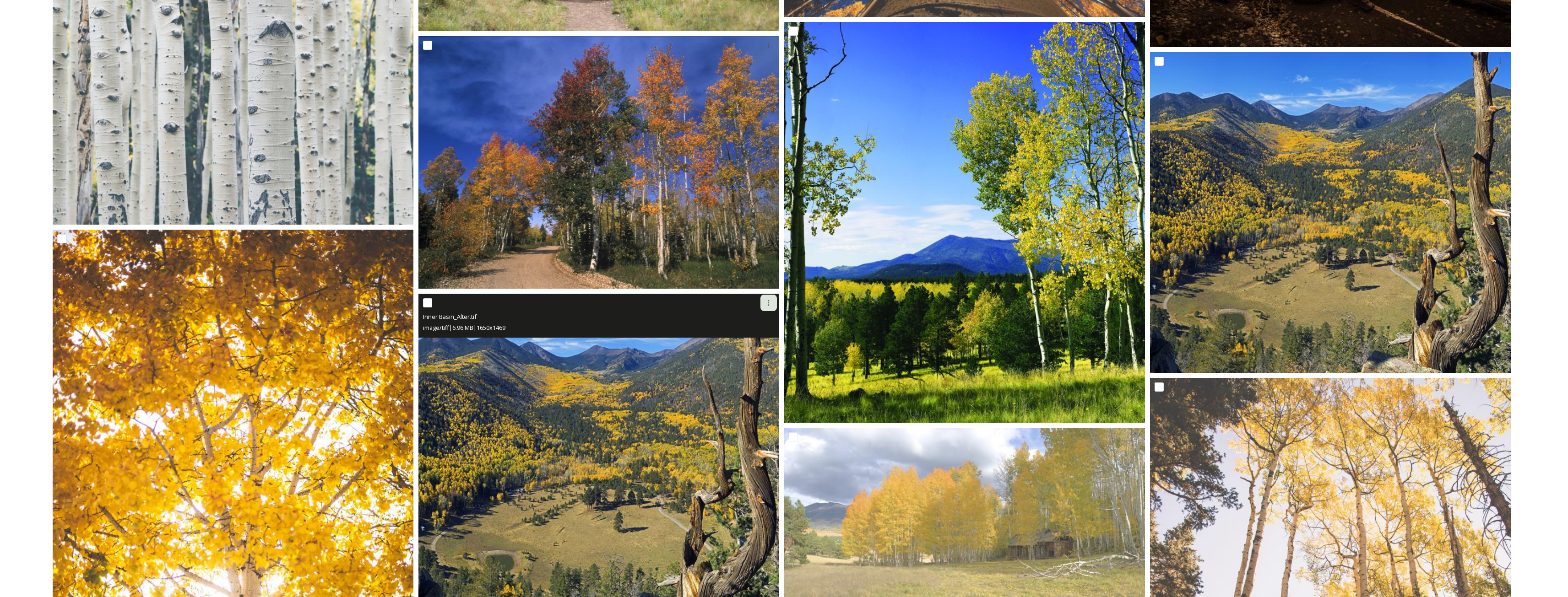
click at [769, 303] on icon at bounding box center [768, 302] width 7 height 7
click at [761, 340] on span "Download" at bounding box center [757, 341] width 28 height 9
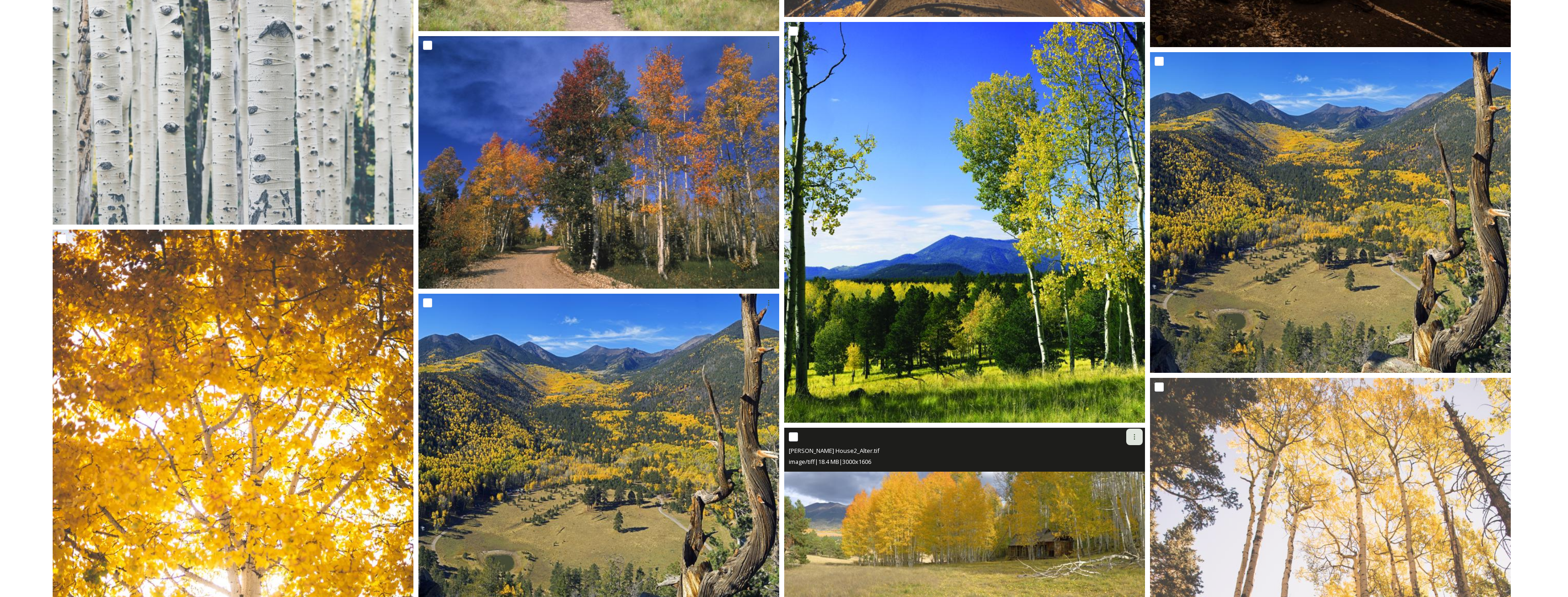
click at [1137, 435] on icon at bounding box center [1134, 436] width 7 height 7
click at [1121, 476] on span "Download" at bounding box center [1124, 475] width 28 height 9
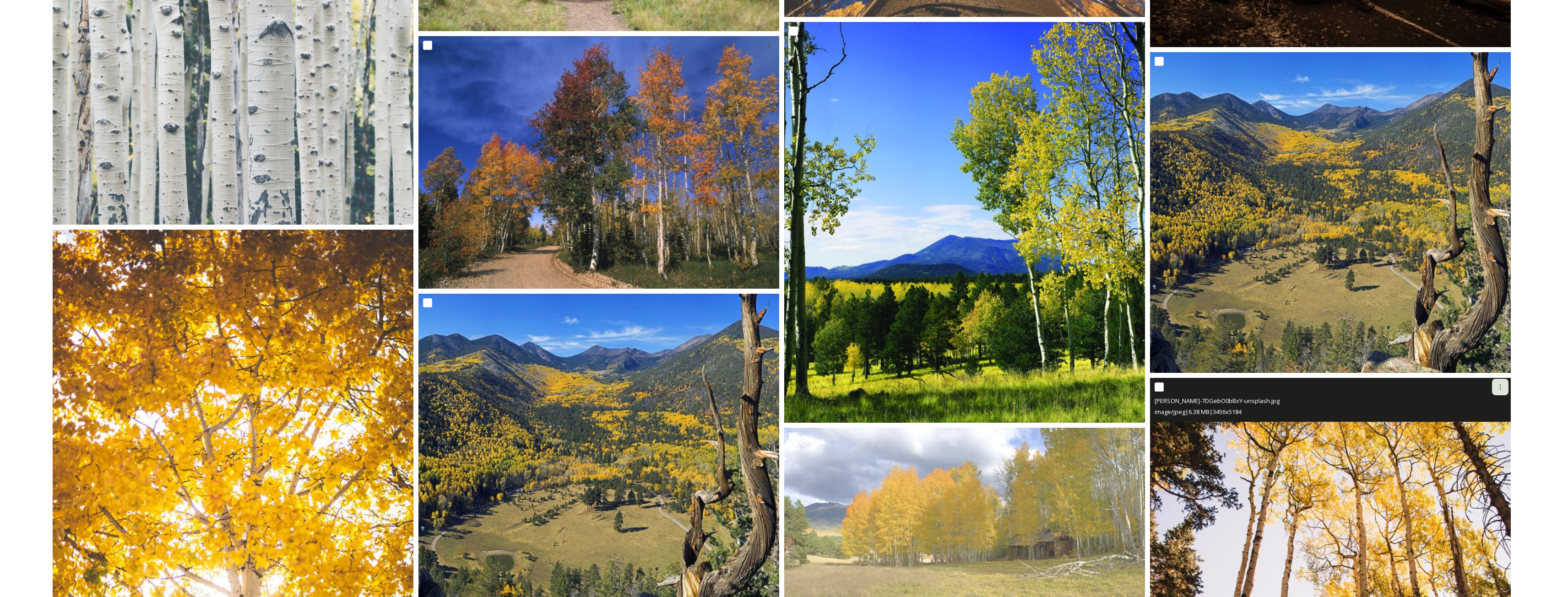
click at [1501, 388] on icon at bounding box center [1500, 387] width 7 height 7
click at [1488, 427] on span "Download" at bounding box center [1489, 425] width 28 height 9
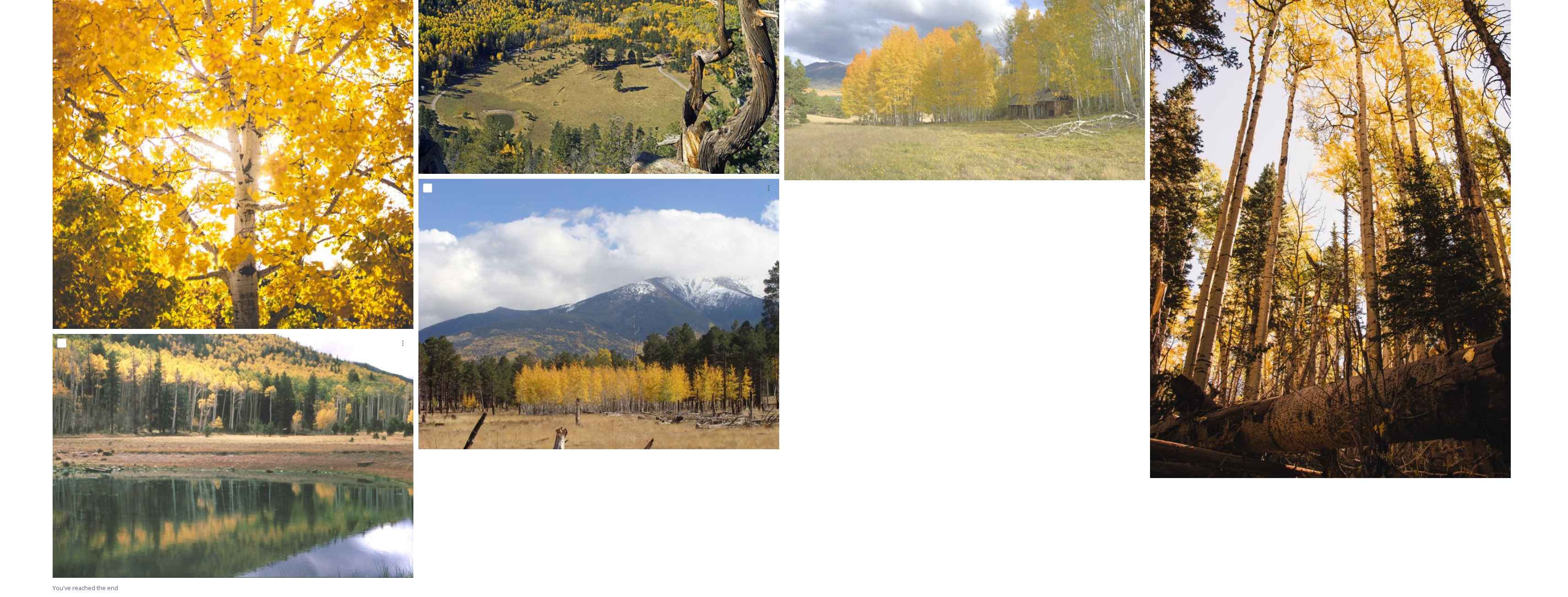
scroll to position [1540, 0]
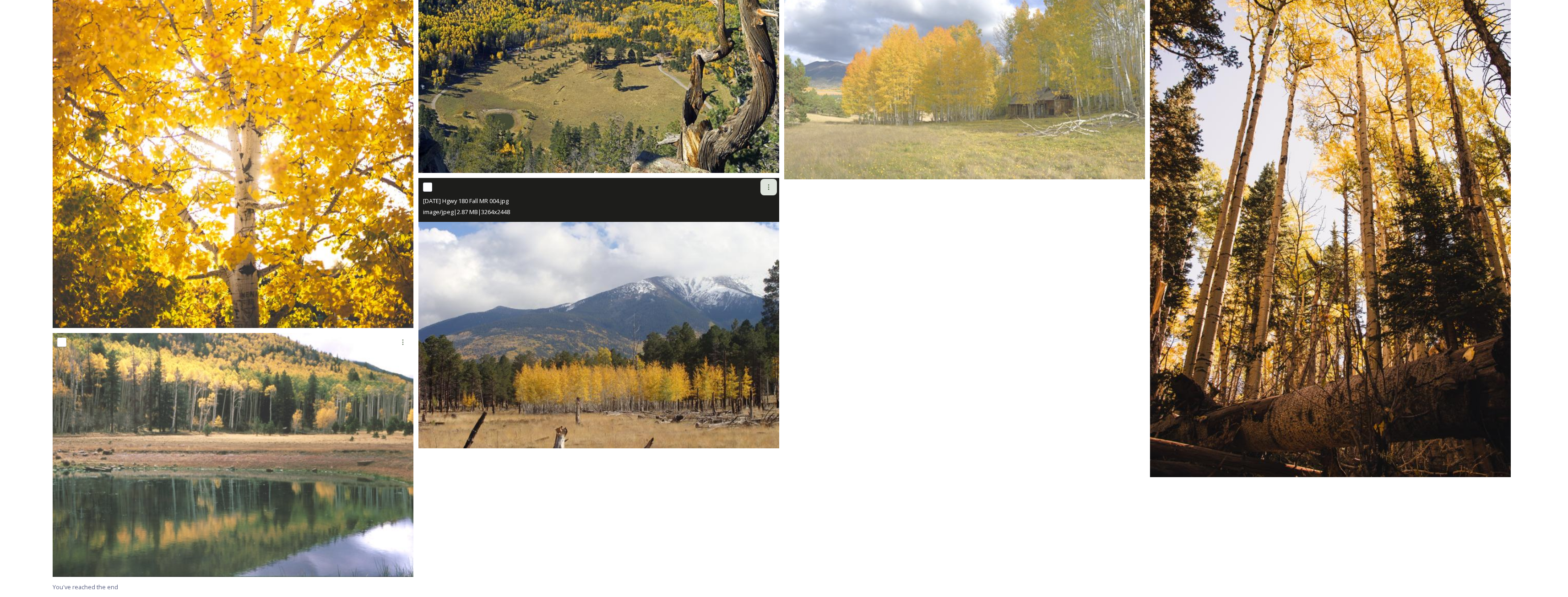
click at [767, 187] on icon at bounding box center [768, 187] width 7 height 7
click at [768, 219] on div "Download" at bounding box center [757, 224] width 37 height 18
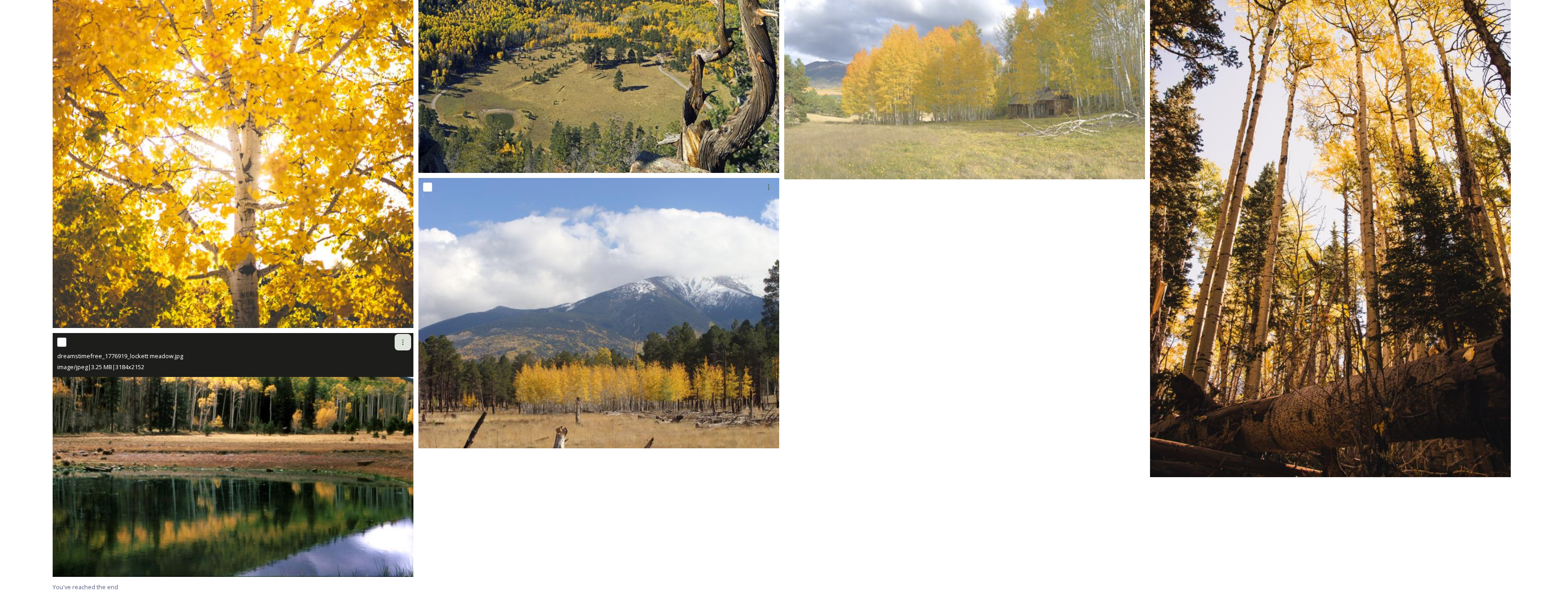
click at [402, 340] on icon at bounding box center [402, 341] width 7 height 7
click at [403, 380] on span "Download" at bounding box center [392, 380] width 28 height 9
